Goal: Go to known website: Go to known website

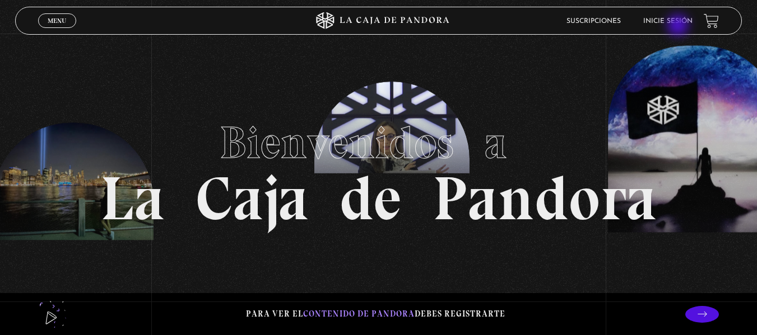
click at [679, 26] on li "Inicie sesión" at bounding box center [667, 20] width 49 height 17
click at [682, 19] on link "Inicie sesión" at bounding box center [667, 21] width 49 height 7
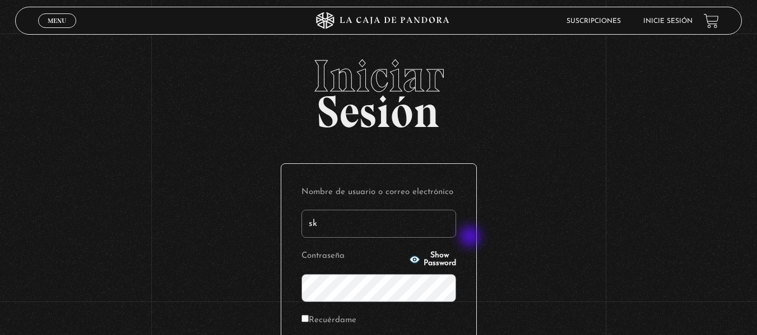
type input "[EMAIL_ADDRESS][DOMAIN_NAME]"
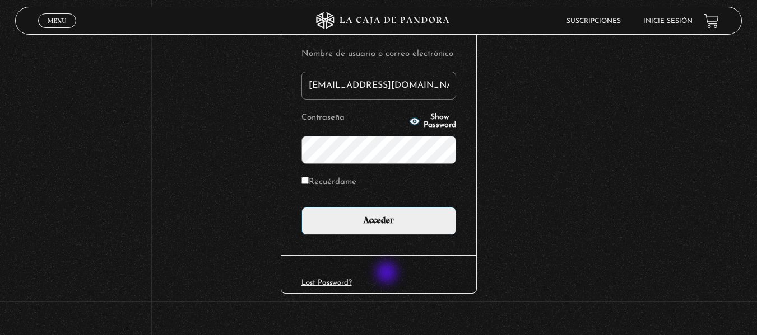
scroll to position [153, 0]
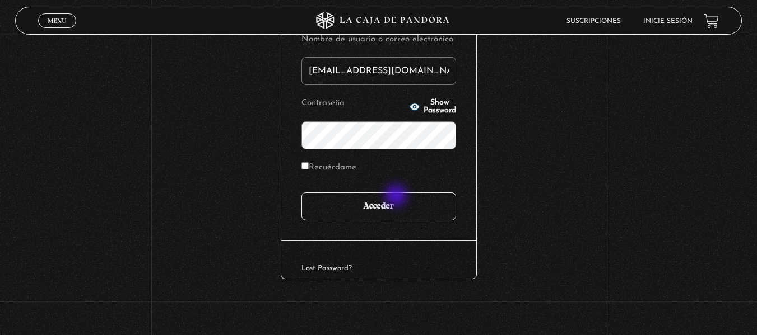
click at [397, 197] on input "Acceder" at bounding box center [378, 207] width 155 height 28
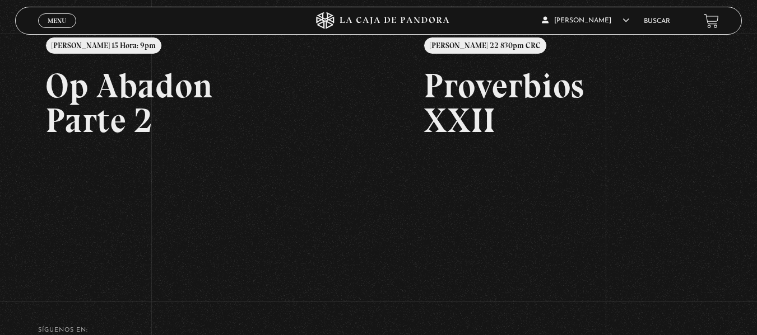
scroll to position [56, 0]
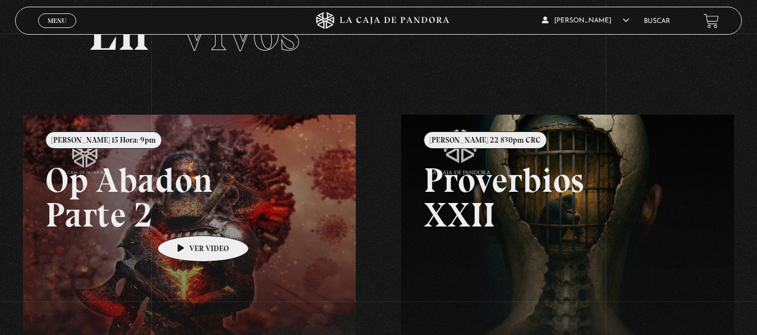
click at [185, 219] on link at bounding box center [401, 282] width 757 height 335
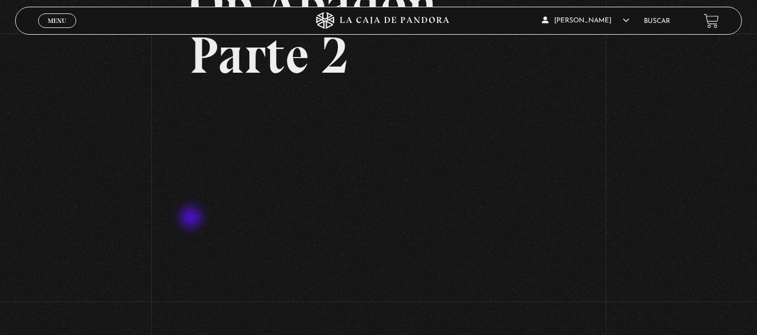
scroll to position [112, 0]
